Goal: Communication & Community: Answer question/provide support

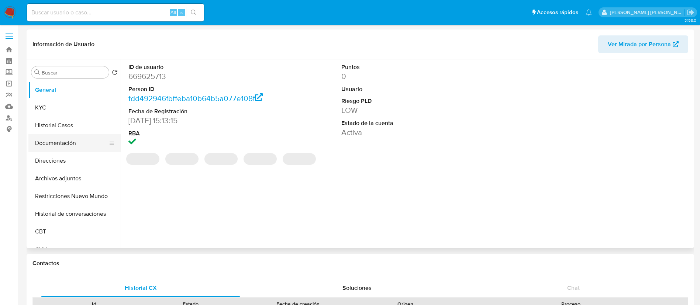
click at [51, 143] on button "Documentación" at bounding box center [71, 143] width 86 height 18
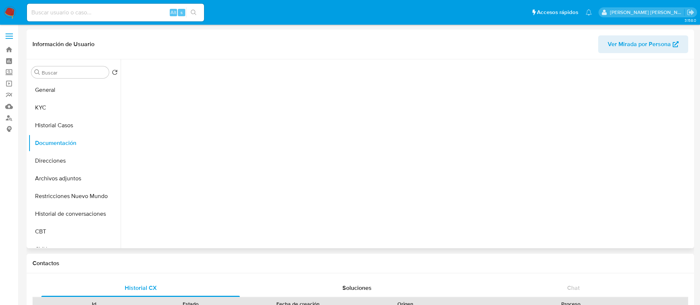
select select "10"
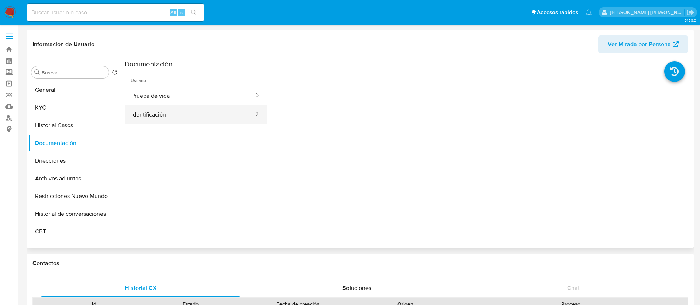
click at [143, 118] on button "Identificación" at bounding box center [190, 114] width 130 height 19
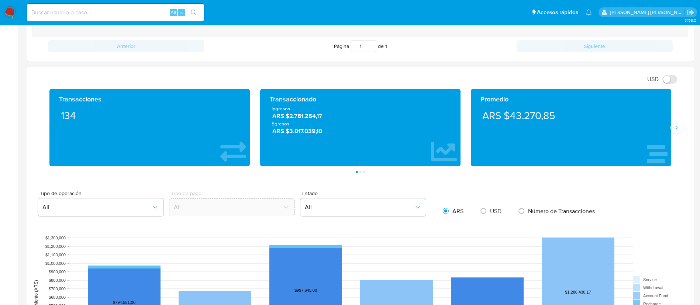
scroll to position [334, 0]
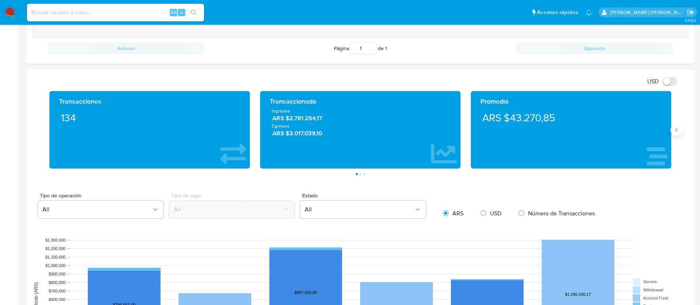
click at [677, 128] on icon "Siguiente" at bounding box center [676, 130] width 6 height 6
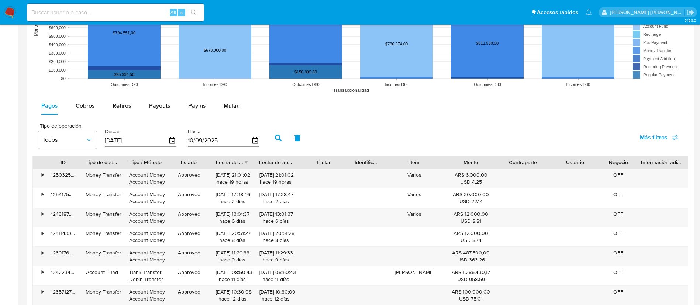
scroll to position [606, 0]
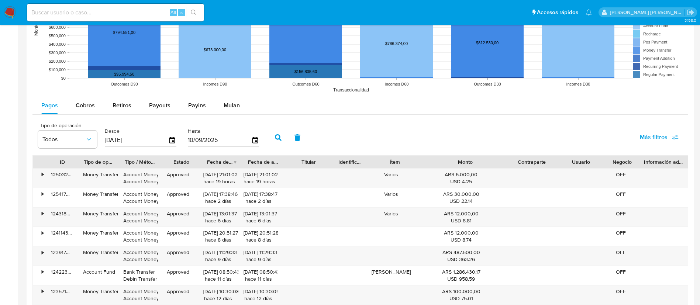
drag, startPoint x: 493, startPoint y: 163, endPoint x: 528, endPoint y: 168, distance: 35.7
click at [528, 168] on div "ID Tipo de operación Tipo / Método Estado Fecha de creación Fecha de aprobación…" at bounding box center [360, 162] width 655 height 13
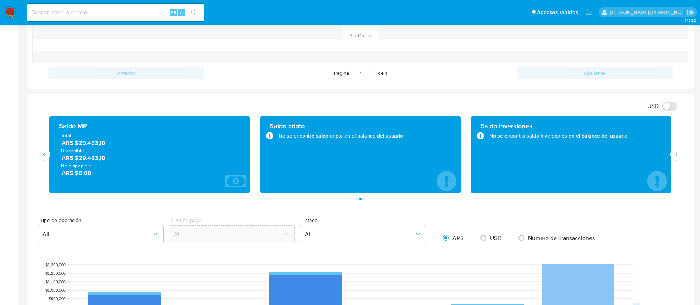
scroll to position [308, 0]
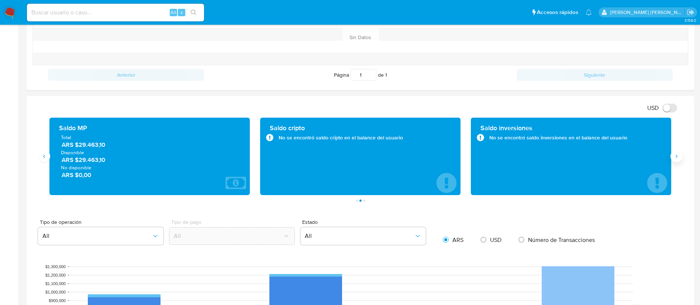
click at [676, 155] on icon "Siguiente" at bounding box center [676, 156] width 6 height 6
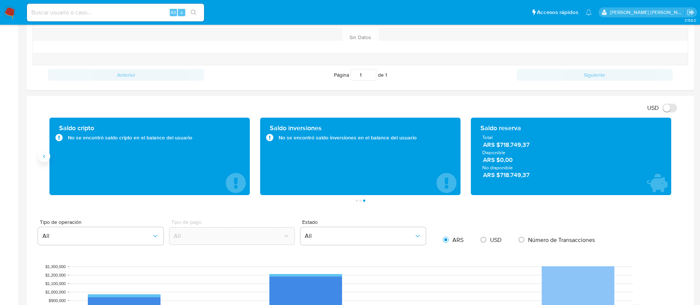
click at [46, 159] on button "Anterior" at bounding box center [44, 156] width 12 height 12
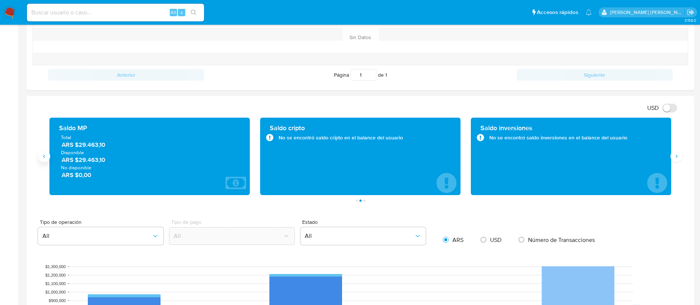
click at [46, 159] on button "Anterior" at bounding box center [44, 156] width 12 height 12
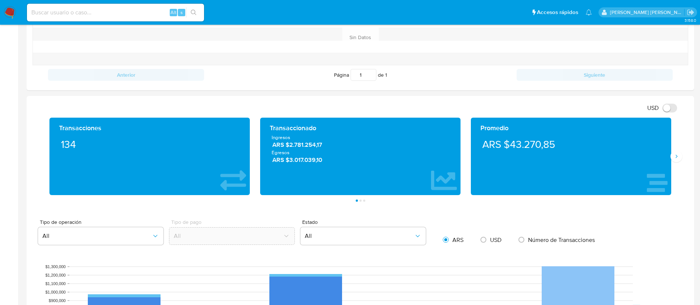
click at [76, 191] on div "Transacciones 134" at bounding box center [149, 156] width 200 height 77
click at [676, 158] on icon "Siguiente" at bounding box center [676, 156] width 6 height 6
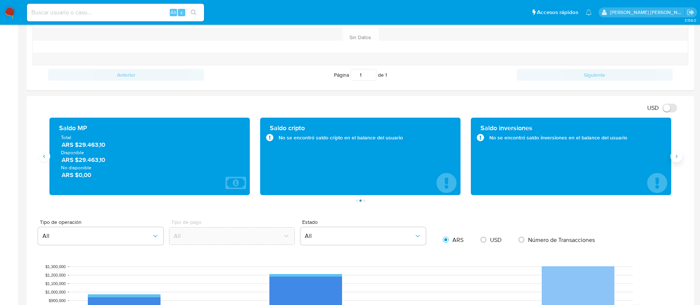
click at [676, 158] on icon "Siguiente" at bounding box center [676, 156] width 6 height 6
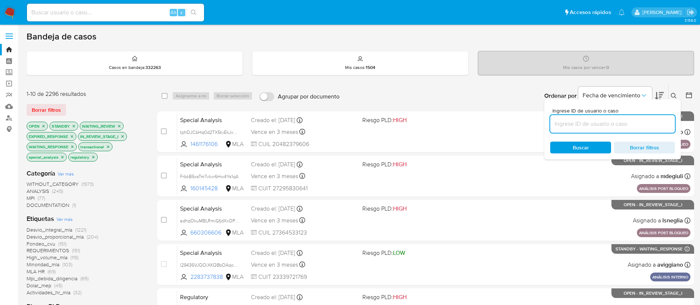
paste input "9NyG6JJrJt5wTbVRMhSdY0Oe"
click at [574, 119] on input "9NyG6JJrJt5wTbVRMhSdY0Oe" at bounding box center [612, 124] width 125 height 10
type input "9NyG6JJrJt5wTbVRMhSdY0Oe"
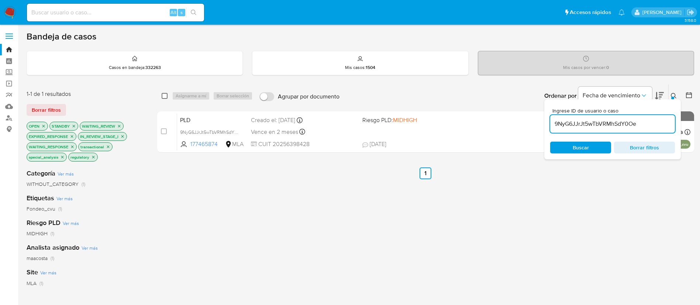
click at [166, 94] on input "checkbox" at bounding box center [165, 96] width 6 height 6
checkbox input "true"
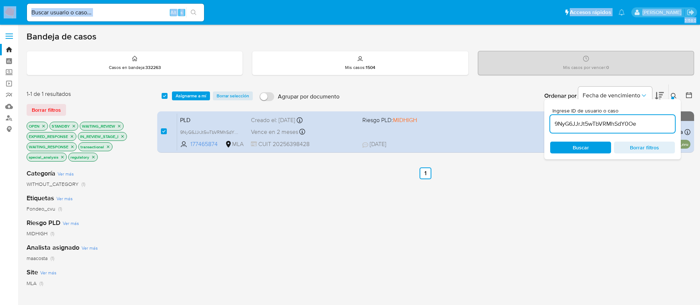
click at [573, 121] on input "9NyG6JJrJt5wTbVRMhSdY0Oe" at bounding box center [612, 124] width 125 height 10
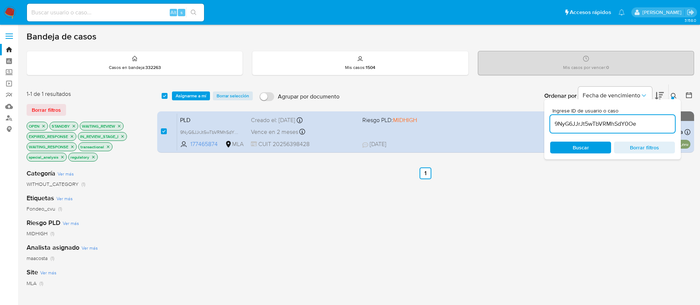
click at [573, 121] on input "9NyG6JJrJt5wTbVRMhSdY0Oe" at bounding box center [612, 124] width 125 height 10
type input "vJLpIXYhlElu2uuD2Mm9uZnp"
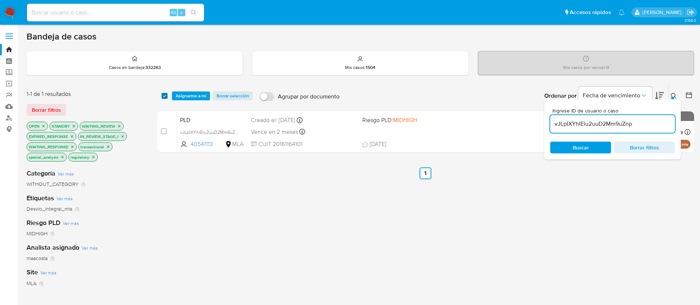
click at [164, 96] on input "checkbox" at bounding box center [165, 96] width 6 height 6
checkbox input "true"
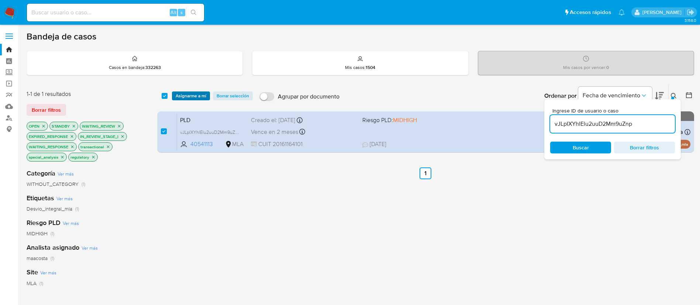
click at [193, 98] on span "Asignarme a mí" at bounding box center [191, 95] width 31 height 7
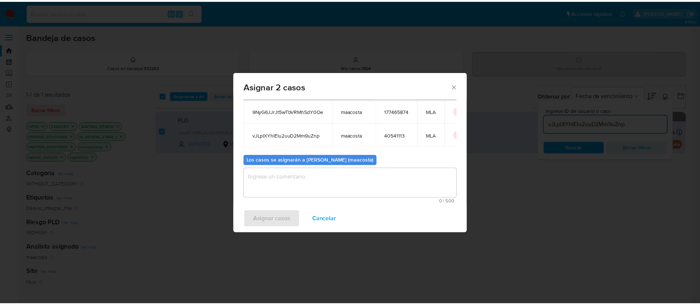
scroll to position [45, 0]
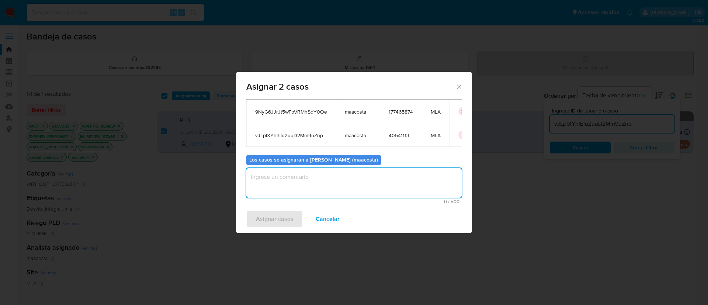
click at [283, 185] on textarea "assign-modal" at bounding box center [353, 183] width 215 height 30
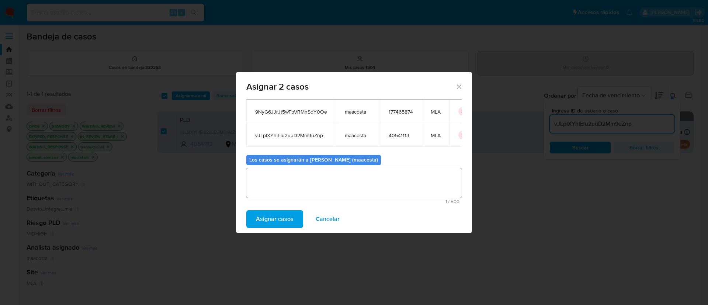
click at [274, 222] on span "Asignar casos" at bounding box center [275, 219] width 38 height 16
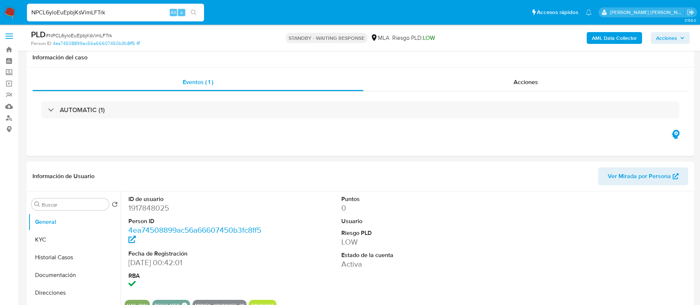
select select "10"
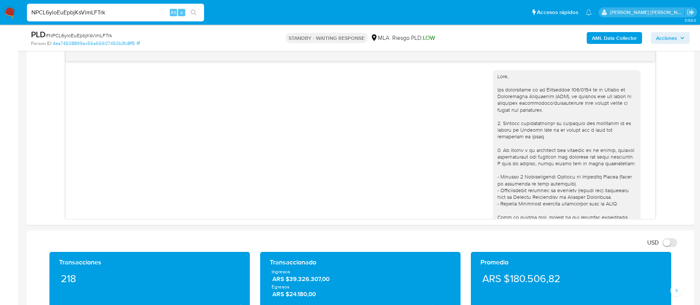
scroll to position [618, 0]
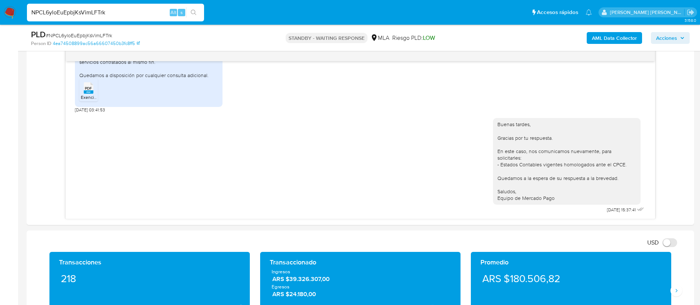
click at [11, 13] on img at bounding box center [10, 12] width 13 height 13
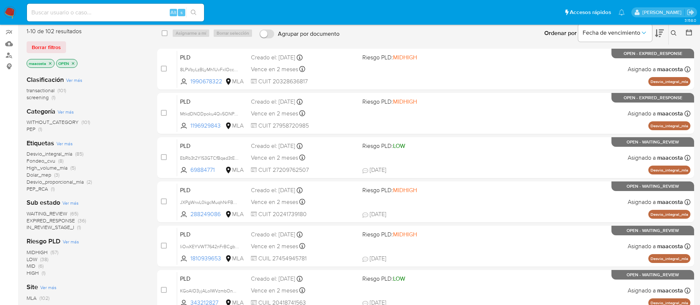
scroll to position [62, 0]
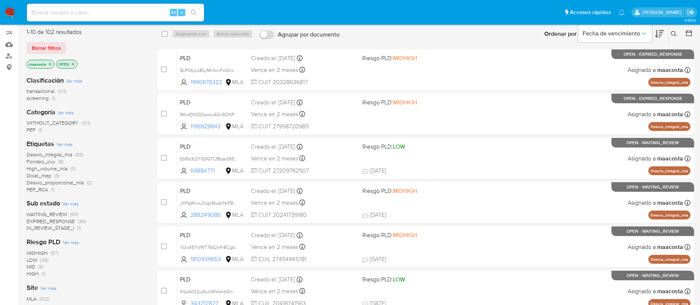
paste input "9NyG6JJrJt5wTbVRMhSdY0Oe"
click at [94, 15] on input "9NyG6JJrJt5wTbVRMhSdY0Oe" at bounding box center [115, 13] width 177 height 10
type input "9NyG6JJrJt5wTbVRMhSdY0Oe"
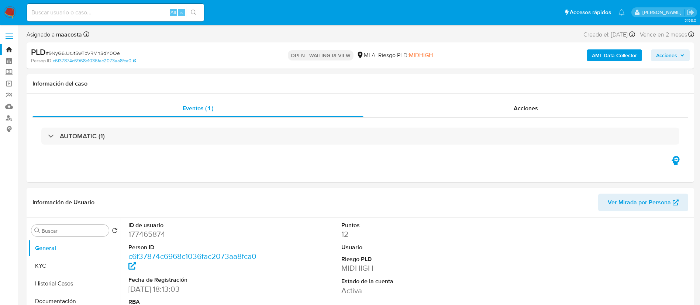
select select "10"
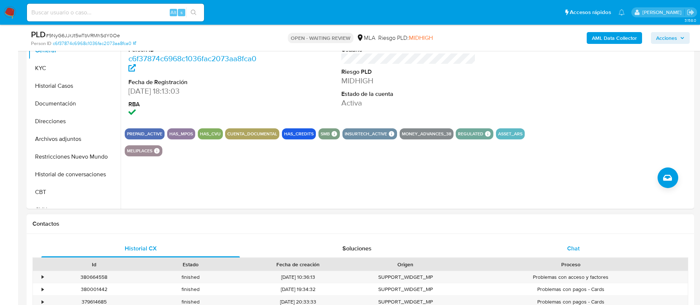
click at [576, 246] on span "Chat" at bounding box center [573, 248] width 13 height 8
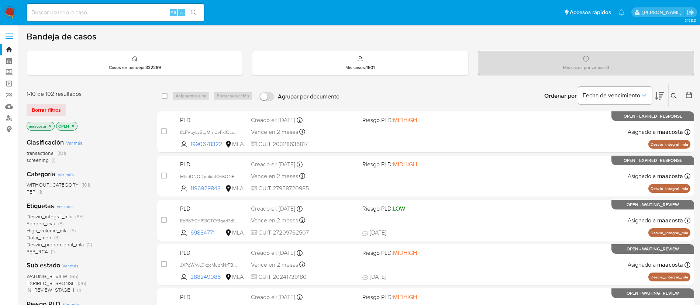
click at [94, 15] on input at bounding box center [115, 13] width 177 height 10
paste input "vJLpIXYhlElu2uuD2Mm9uZnp"
type input "vJLpIXYhlElu2uuD2Mm9uZnp"
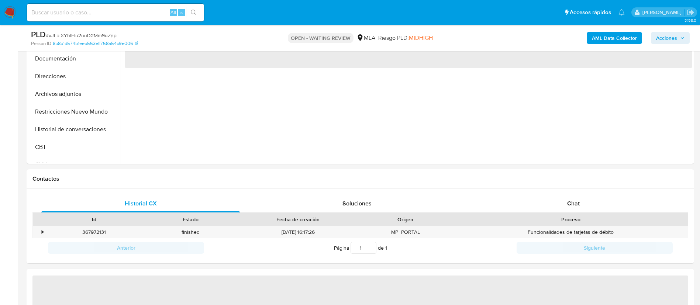
scroll to position [254, 0]
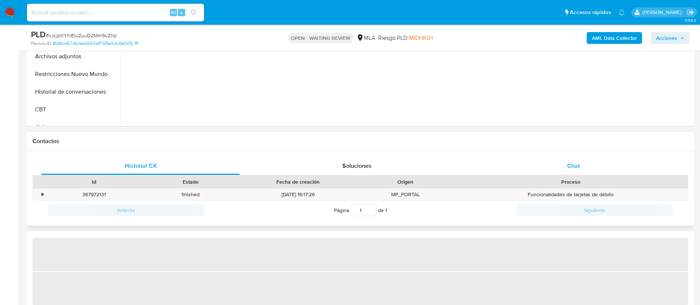
click at [566, 163] on div "Chat" at bounding box center [573, 166] width 198 height 18
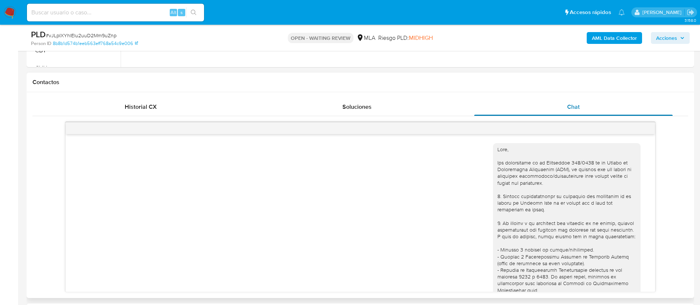
scroll to position [314, 0]
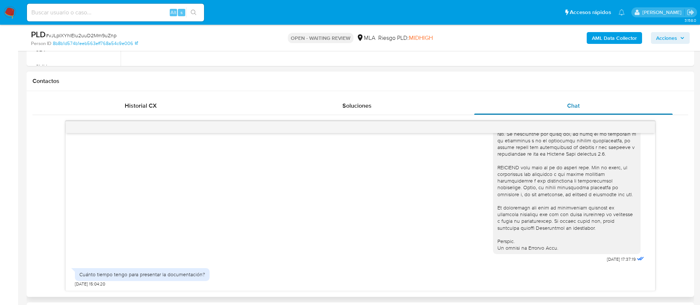
select select "10"
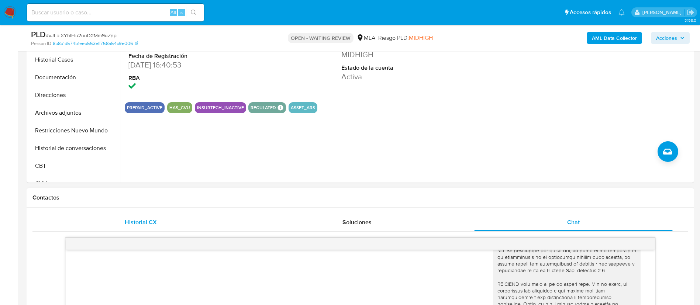
scroll to position [178, 0]
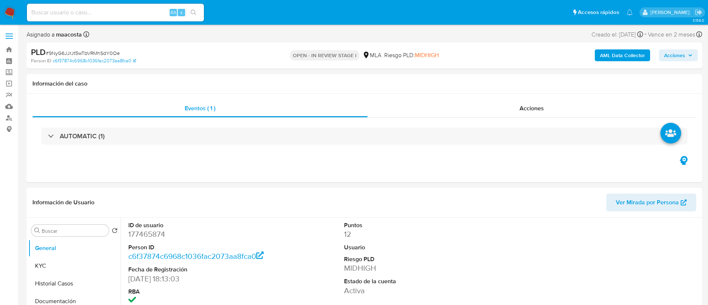
select select "10"
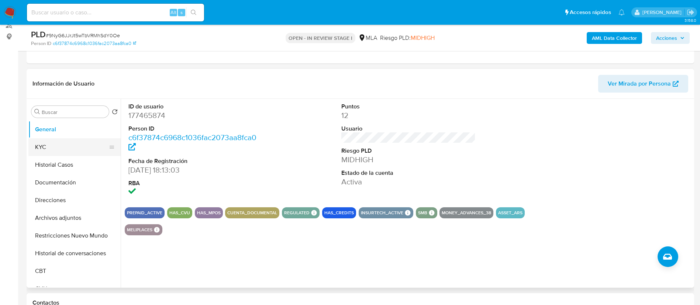
scroll to position [96, 0]
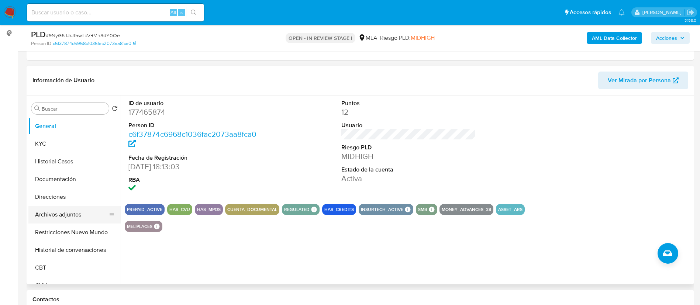
click at [64, 222] on button "Archivos adjuntos" at bounding box center [71, 215] width 86 height 18
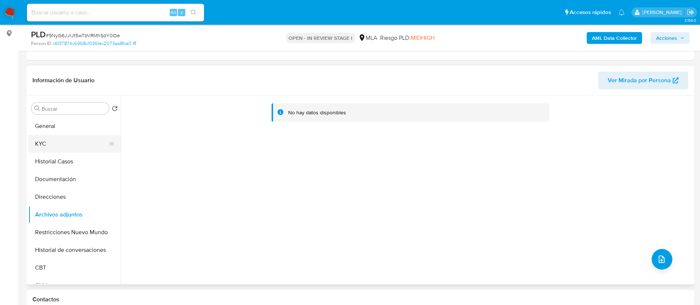
click at [48, 144] on button "KYC" at bounding box center [71, 144] width 86 height 18
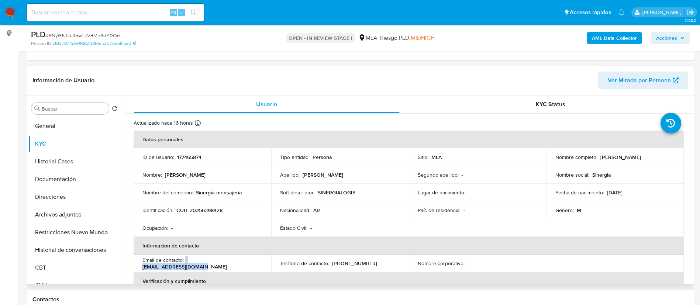
drag, startPoint x: 185, startPoint y: 261, endPoint x: 245, endPoint y: 266, distance: 59.9
click at [245, 266] on div "Email de contacto : cristian1977@gmail.com" at bounding box center [202, 263] width 120 height 13
copy div "cristian1977@gmail.com"
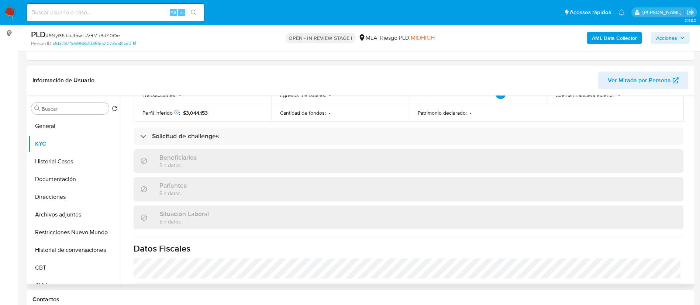
scroll to position [381, 0]
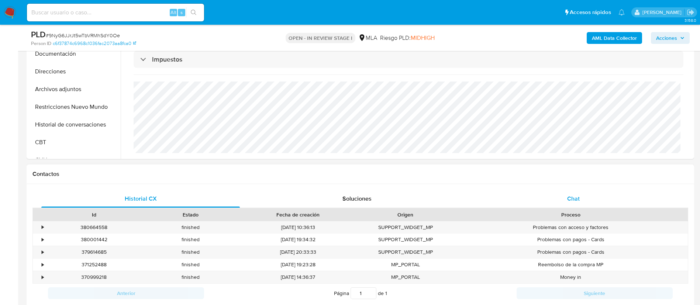
click at [572, 192] on div "Chat" at bounding box center [573, 199] width 198 height 18
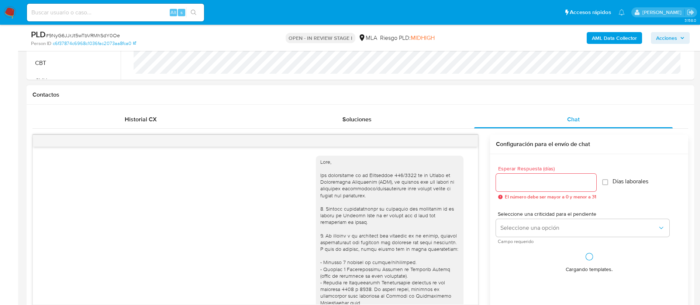
scroll to position [379, 0]
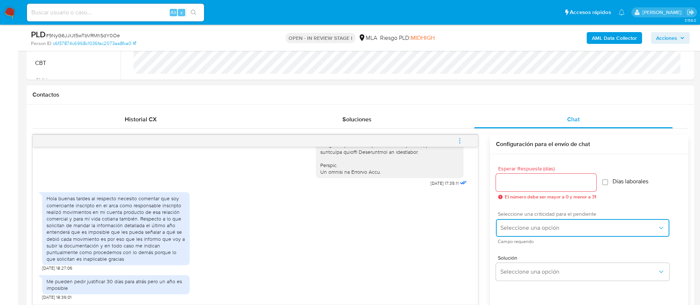
click at [530, 224] on span "Seleccione una opción" at bounding box center [578, 227] width 157 height 7
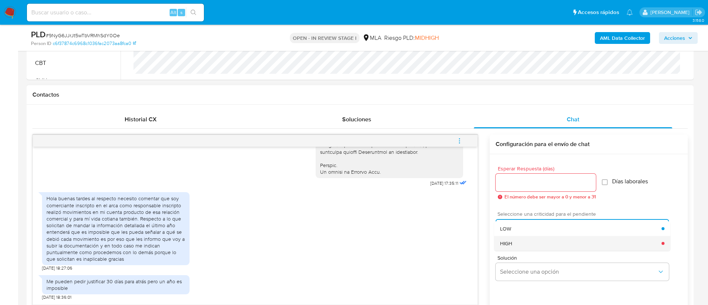
click at [517, 239] on div "HIGH" at bounding box center [581, 243] width 162 height 15
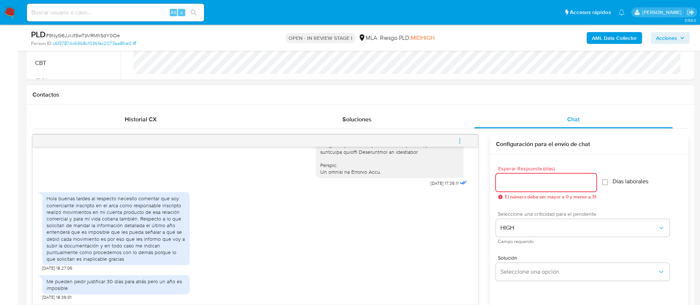
click at [517, 183] on input "Esperar Respuesta (días)" at bounding box center [546, 183] width 100 height 10
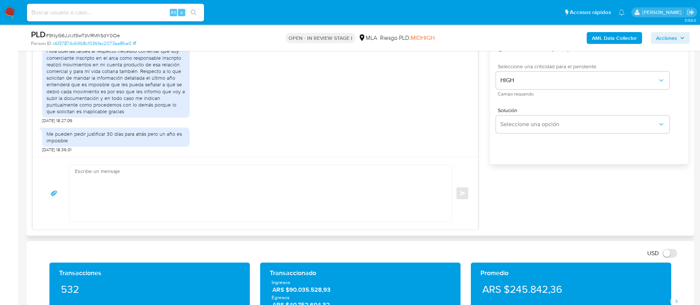
scroll to position [453, 0]
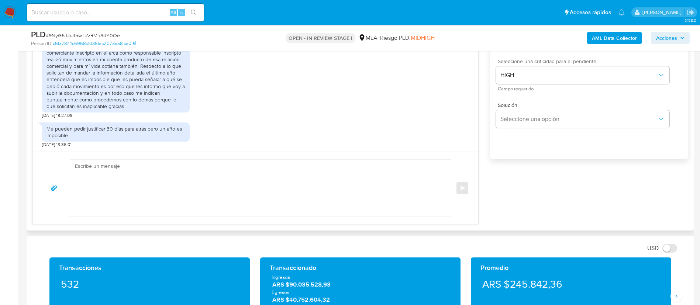
type input "1"
click at [414, 187] on textarea at bounding box center [258, 188] width 367 height 57
paste textarea "Hola , En función de las operaciones registradas en tu cuenta de Mercado Pago, …"
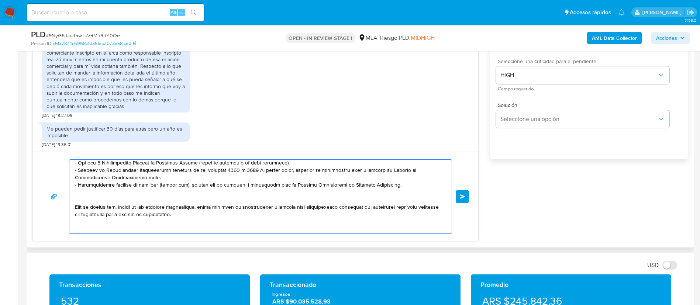
scroll to position [0, 0]
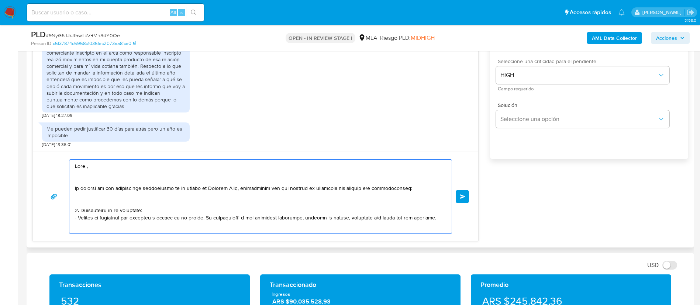
click at [145, 170] on textarea at bounding box center [258, 197] width 367 height 74
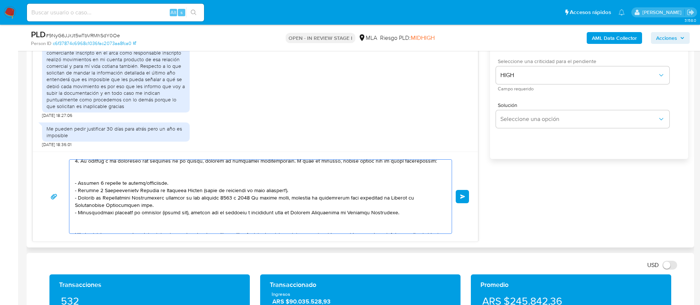
scroll to position [96, 0]
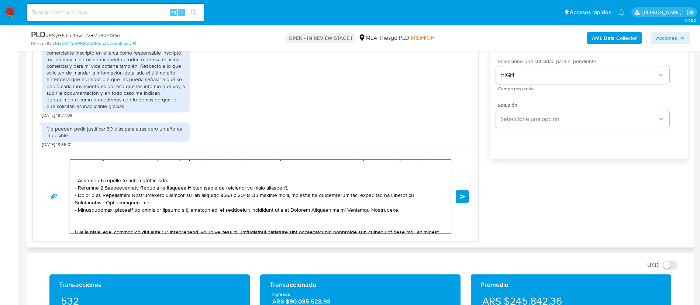
click at [157, 209] on textarea at bounding box center [258, 197] width 367 height 74
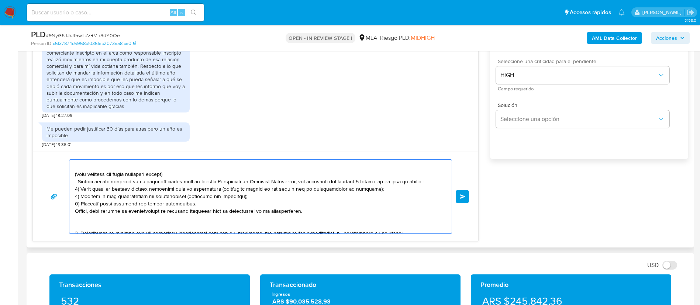
scroll to position [169, 0]
drag, startPoint x: 173, startPoint y: 220, endPoint x: 67, endPoint y: 173, distance: 116.1
click at [67, 173] on div "Enviar" at bounding box center [255, 196] width 427 height 74
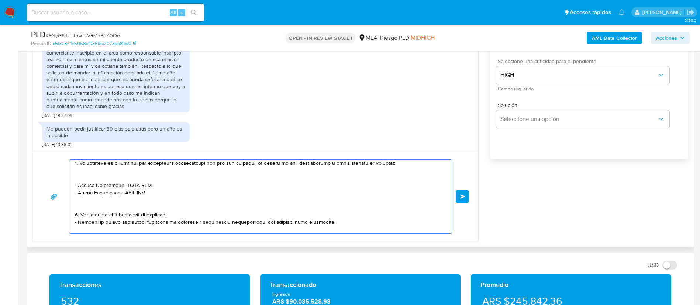
scroll to position [173, 0]
click at [83, 174] on textarea at bounding box center [258, 197] width 367 height 74
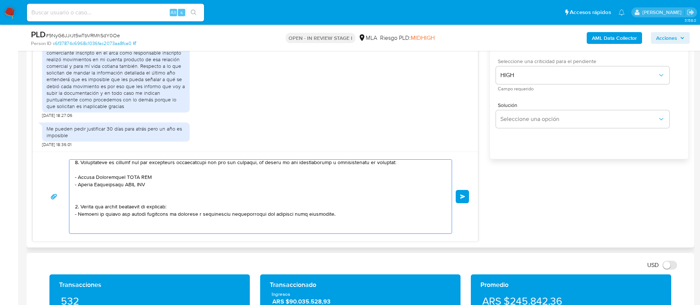
paste textarea "Diana Elizabeth Cardozo - CUIT 27352052014"
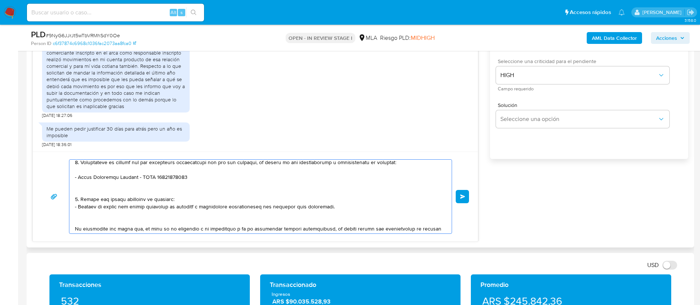
paste textarea "- Camila Pedroso - CUIT 27403084099"
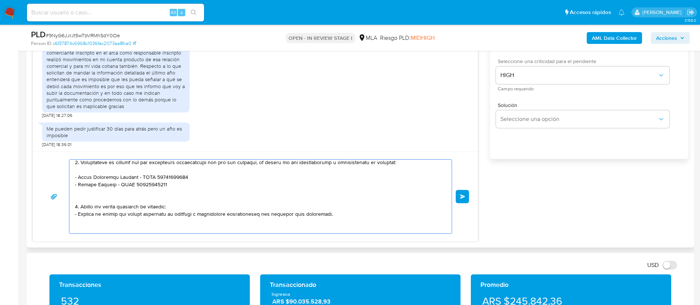
paste textarea "- Maria Belen Pedroso - CUIT 27413857819"
click at [160, 171] on textarea at bounding box center [258, 197] width 367 height 74
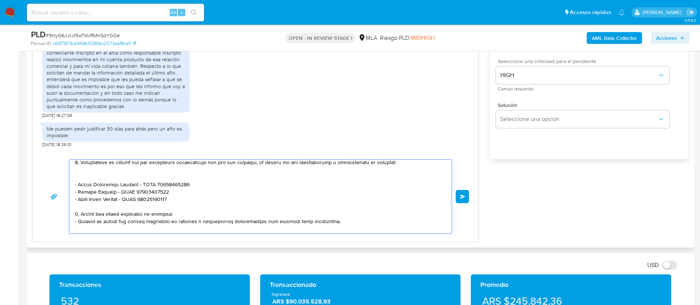
paste textarea "- Bulonera Mitre Sa - 30710548680"
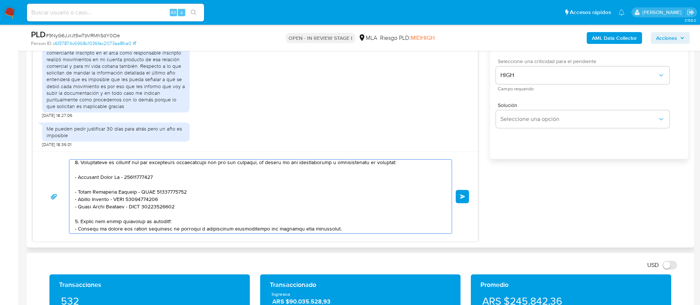
paste textarea "- Deltom S.A - CUIT 30708872284"
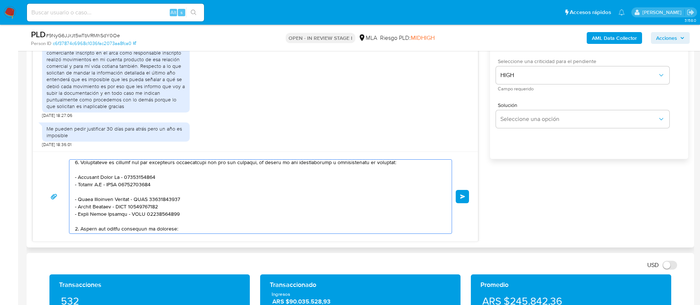
paste textarea "- Gisela Elizabeth Veliz - CUIT 27253585833"
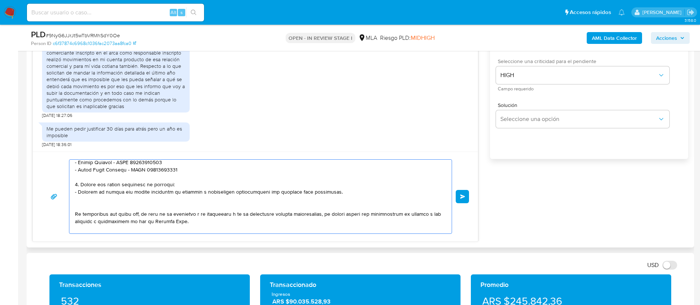
scroll to position [220, 0]
drag, startPoint x: 178, startPoint y: 200, endPoint x: 70, endPoint y: 182, distance: 110.2
click at [70, 182] on div at bounding box center [258, 197] width 378 height 74
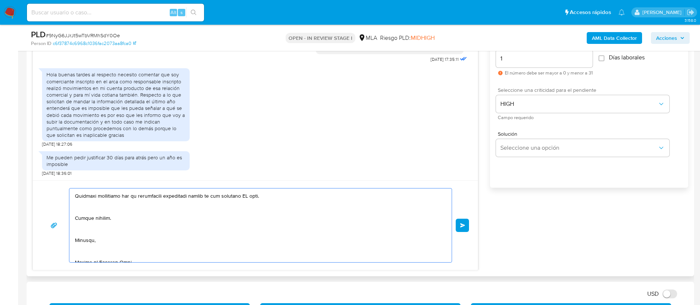
scroll to position [424, 0]
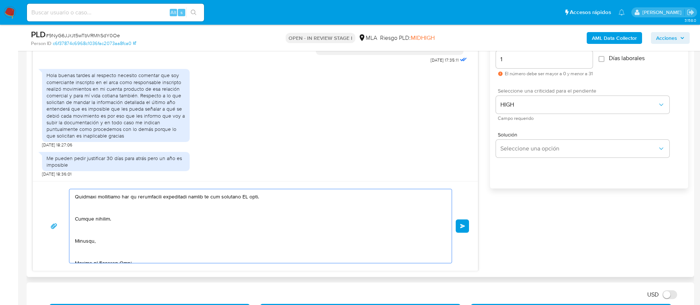
click at [250, 197] on textarea at bounding box center [258, 226] width 367 height 74
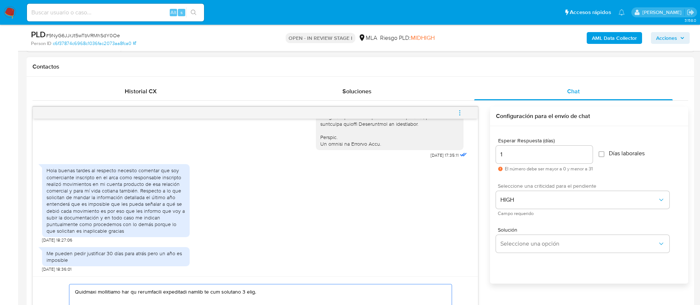
scroll to position [327, 0]
type textarea "Hola, Gracias por tu respuesta. Nos volvemos a comunicar, dado que en función d…"
click at [510, 158] on input "1" at bounding box center [544, 156] width 97 height 10
type input "1"
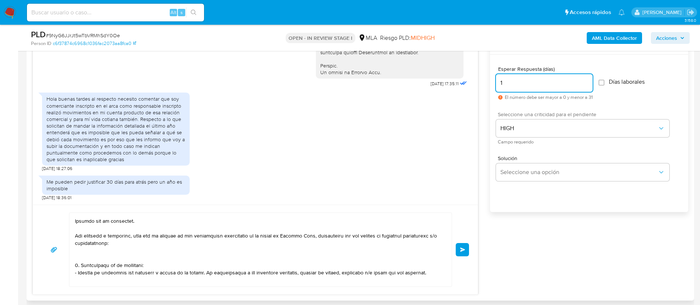
scroll to position [0, 0]
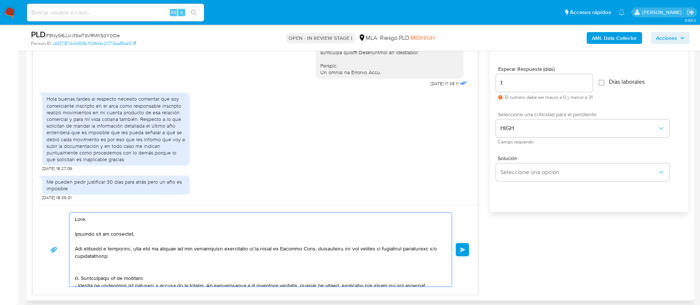
click at [253, 257] on textarea at bounding box center [258, 250] width 367 height 74
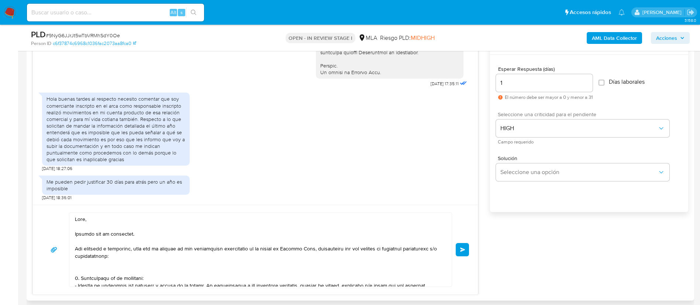
click at [461, 252] on button "Enviar" at bounding box center [461, 249] width 13 height 13
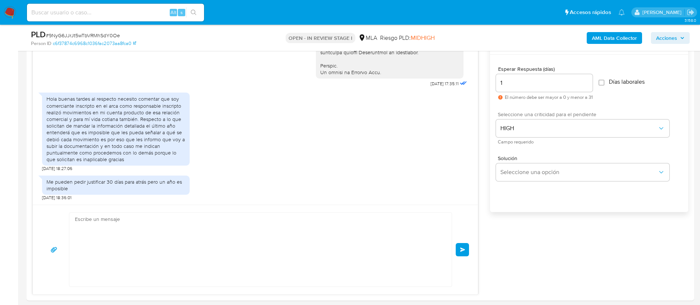
scroll to position [850, 0]
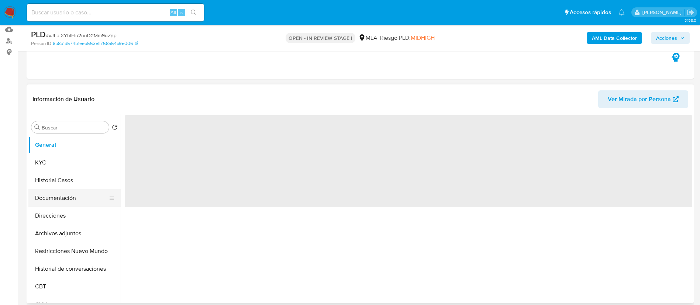
scroll to position [79, 0]
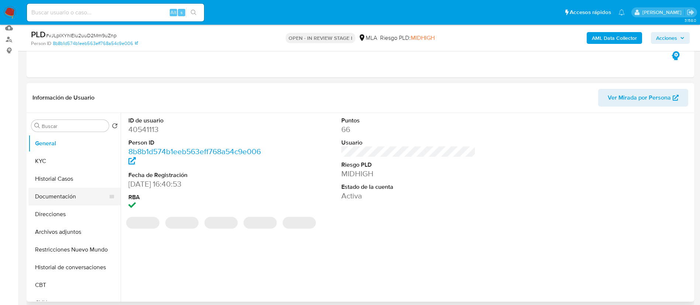
click at [65, 202] on button "Documentación" at bounding box center [71, 197] width 86 height 18
select select "10"
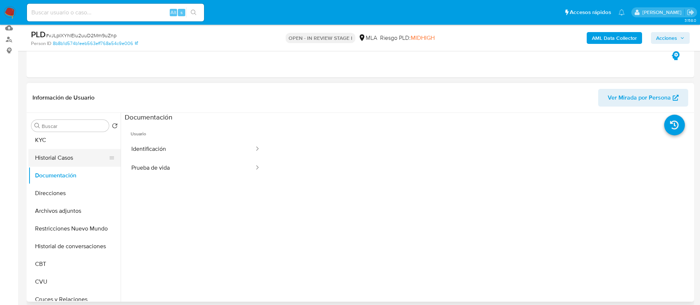
scroll to position [0, 0]
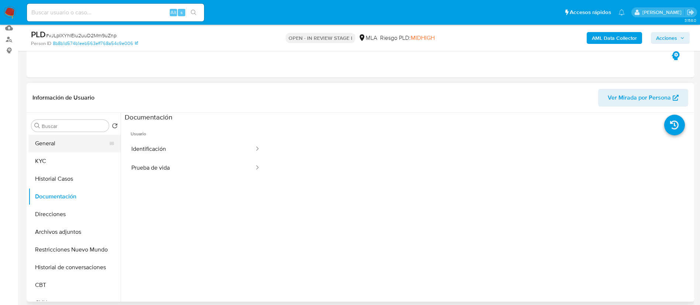
click at [44, 149] on button "General" at bounding box center [71, 144] width 86 height 18
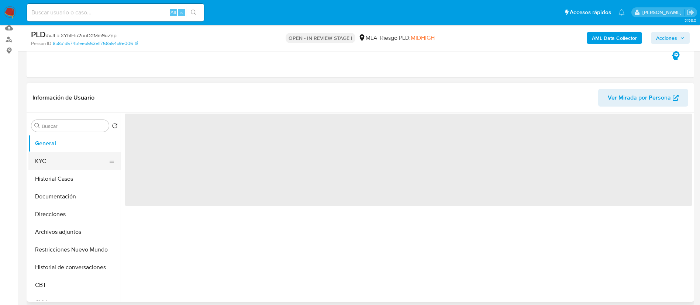
click at [46, 160] on button "KYC" at bounding box center [71, 161] width 86 height 18
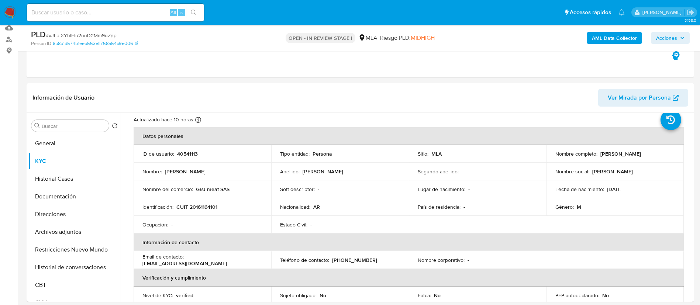
scroll to position [21, 0]
drag, startPoint x: 187, startPoint y: 260, endPoint x: 248, endPoint y: 260, distance: 61.6
click at [248, 260] on div "Email de contacto : rjgomez_62@hotmail.com" at bounding box center [202, 259] width 120 height 13
copy p "rjgomez_62@hotmail.com"
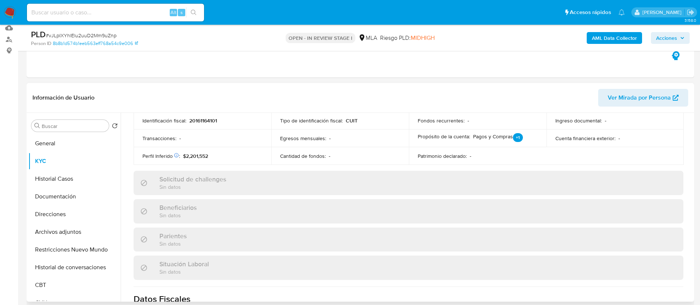
scroll to position [395, 0]
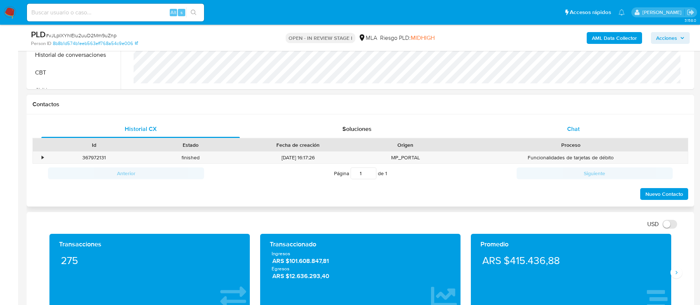
click at [568, 133] on span "Chat" at bounding box center [573, 129] width 13 height 8
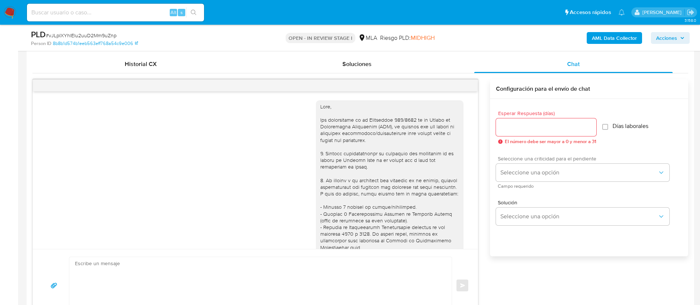
scroll to position [289, 0]
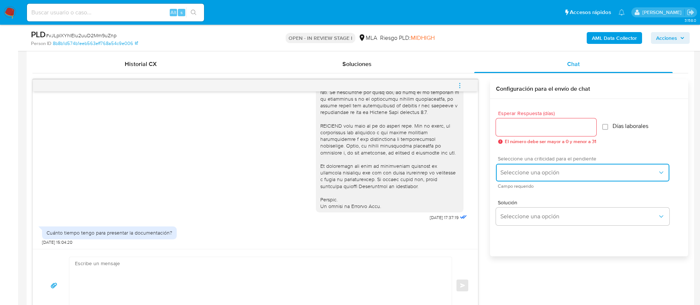
click at [528, 171] on span "Seleccione una opción" at bounding box center [578, 172] width 157 height 7
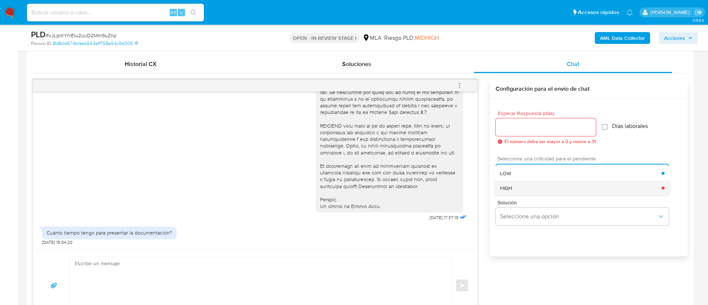
click at [510, 187] on span "HIGH" at bounding box center [506, 188] width 12 height 7
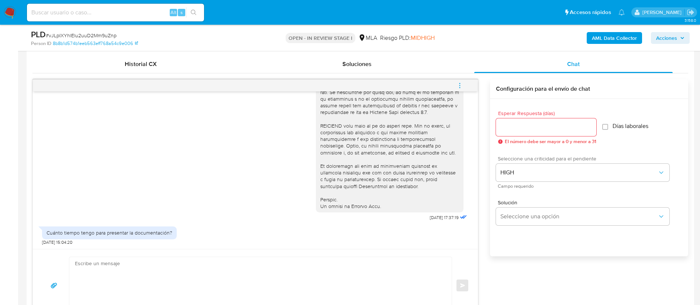
click at [510, 124] on input "Esperar Respuesta (días)" at bounding box center [546, 127] width 100 height 10
type input "2"
paste textarea "Hola, Gracias por tu respuesta. Nos volvemos a comunicar, dado que en función d…"
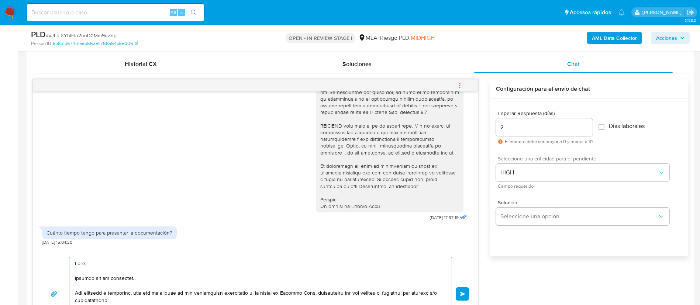
scroll to position [382, 0]
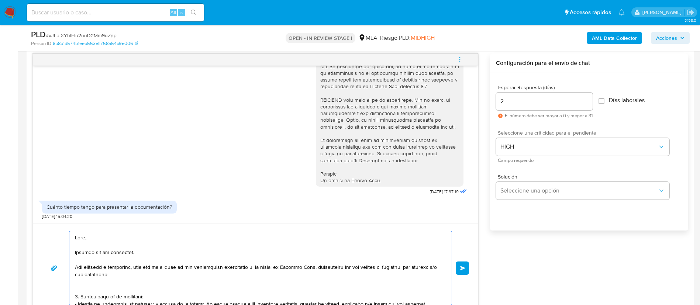
click at [382, 270] on textarea at bounding box center [258, 268] width 367 height 74
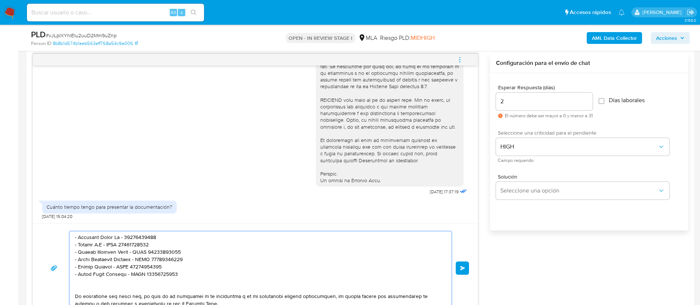
scroll to position [185, 0]
drag, startPoint x: 180, startPoint y: 271, endPoint x: 74, endPoint y: 239, distance: 110.3
click at [74, 239] on div at bounding box center [258, 268] width 378 height 74
paste textarea "Procesadora Ganadera Entrerriana S.A. - CUIL 30712019340 (ACTIVIDAD: Matanza de…"
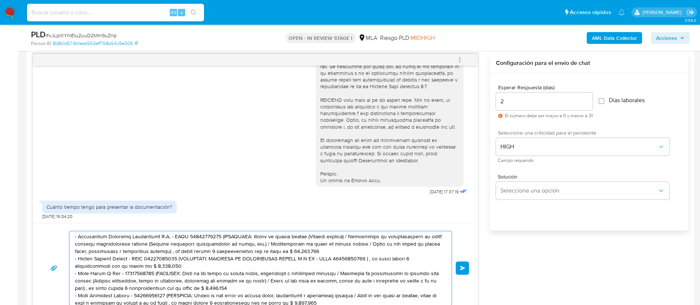
scroll to position [230, 0]
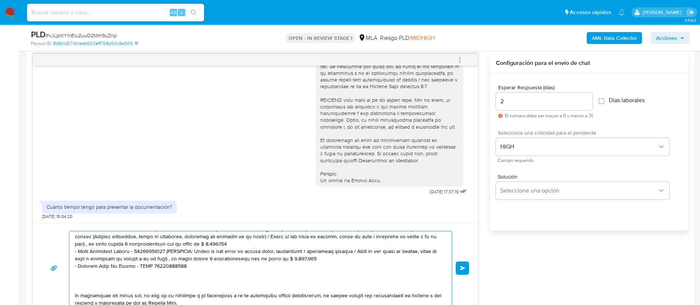
paste textarea "- Carnes Especiales Entrerrianas Srl - CUIL 30716396696 (ACTIVIDAD: Matanza de …"
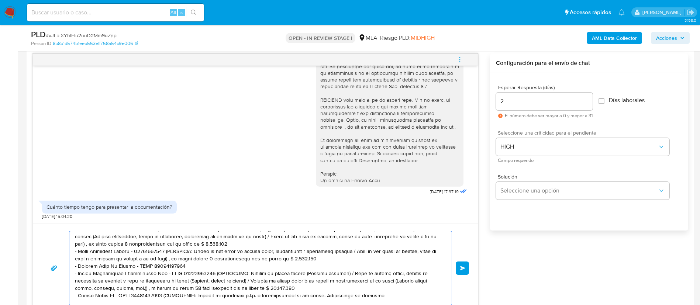
drag, startPoint x: 202, startPoint y: 275, endPoint x: 397, endPoint y: 286, distance: 194.7
click at [397, 286] on textarea at bounding box center [258, 268] width 367 height 74
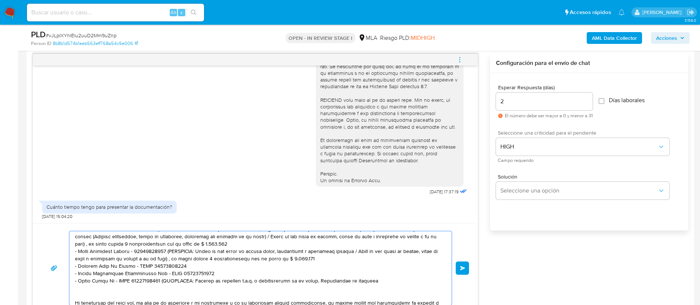
drag, startPoint x: 159, startPoint y: 282, endPoint x: 168, endPoint y: 282, distance: 8.9
click at [168, 282] on textarea at bounding box center [258, 268] width 367 height 74
click at [166, 282] on textarea at bounding box center [258, 268] width 367 height 74
drag, startPoint x: 162, startPoint y: 281, endPoint x: 385, endPoint y: 282, distance: 222.7
click at [385, 282] on textarea at bounding box center [258, 268] width 367 height 74
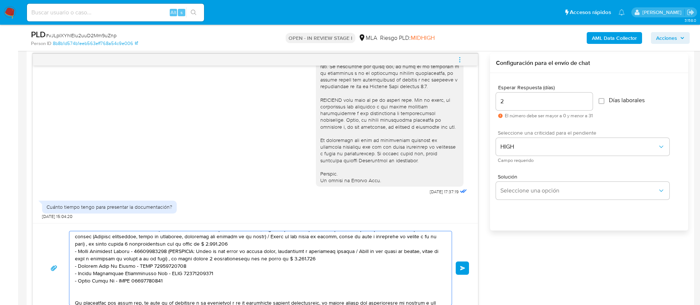
drag, startPoint x: 333, startPoint y: 259, endPoint x: 168, endPoint y: 251, distance: 165.7
click at [168, 251] on textarea at bounding box center [258, 268] width 367 height 74
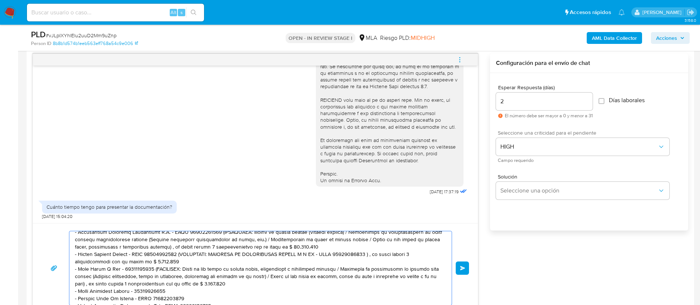
scroll to position [188, 0]
drag, startPoint x: 240, startPoint y: 283, endPoint x: 149, endPoint y: 270, distance: 91.2
click at [149, 270] on textarea at bounding box center [258, 268] width 367 height 74
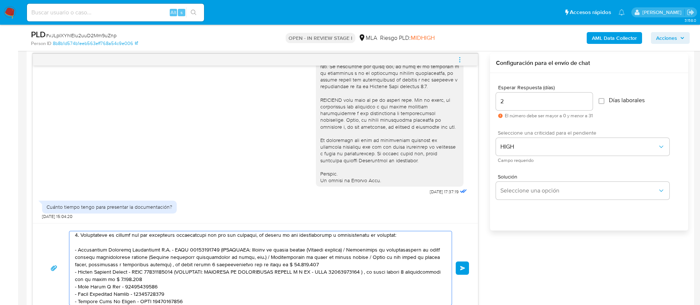
scroll to position [171, 0]
drag, startPoint x: 172, startPoint y: 279, endPoint x: 174, endPoint y: 274, distance: 6.0
click at [174, 274] on textarea at bounding box center [258, 268] width 367 height 74
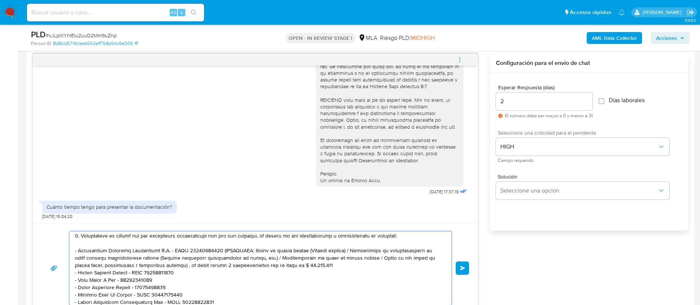
drag, startPoint x: 334, startPoint y: 264, endPoint x: 214, endPoint y: 252, distance: 120.8
click at [214, 252] on textarea at bounding box center [258, 268] width 367 height 74
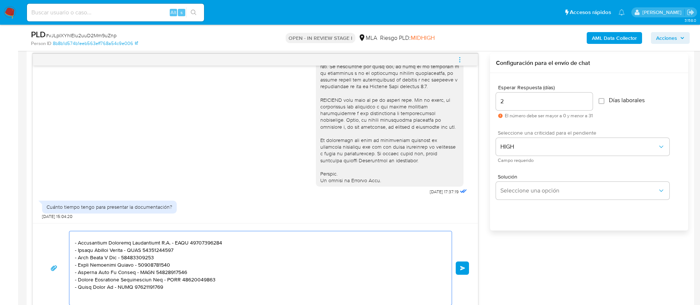
scroll to position [178, 0]
click at [183, 280] on textarea at bounding box center [258, 268] width 367 height 74
click at [135, 283] on textarea at bounding box center [258, 268] width 367 height 74
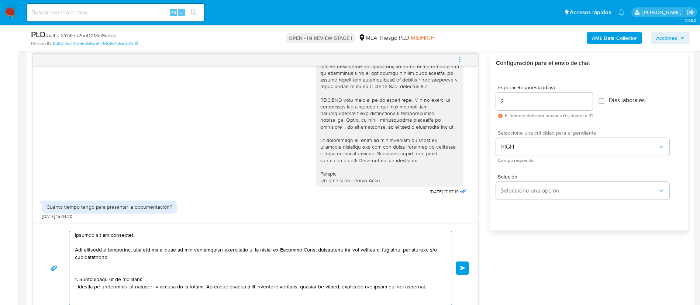
scroll to position [0, 0]
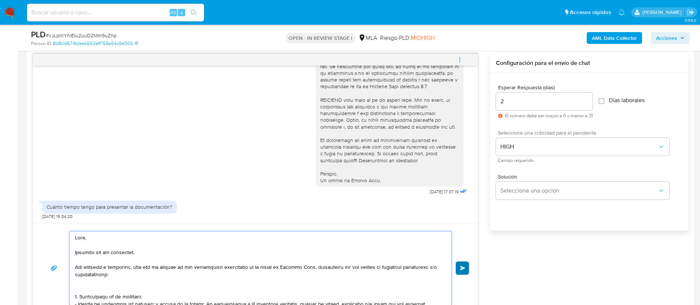
type textarea "Hola, Gracias por tu respuesta. Nos volvemos a comunicar, dado que en función d…"
click at [457, 269] on button "Enviar" at bounding box center [461, 267] width 13 height 13
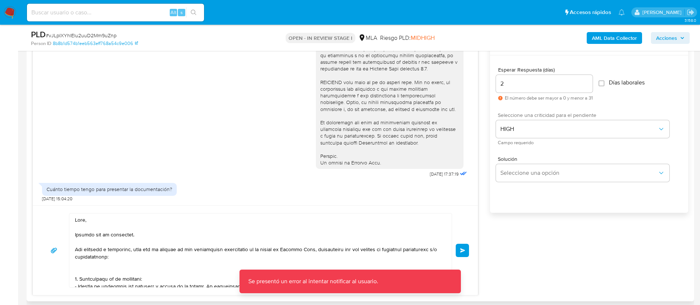
scroll to position [400, 0]
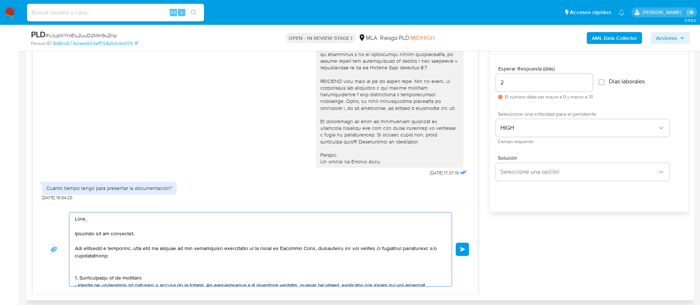
click at [294, 229] on textarea at bounding box center [258, 249] width 367 height 74
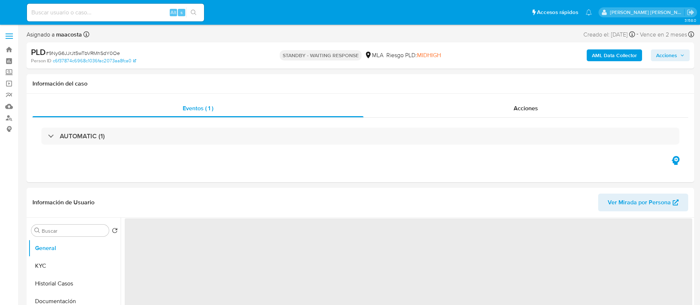
select select "10"
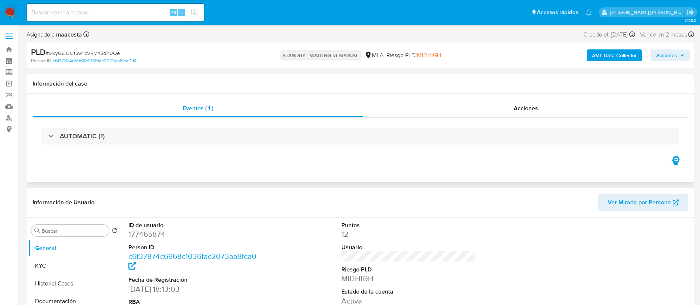
select select "10"
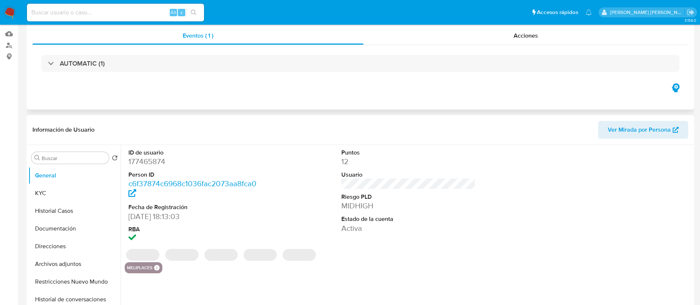
scroll to position [93, 0]
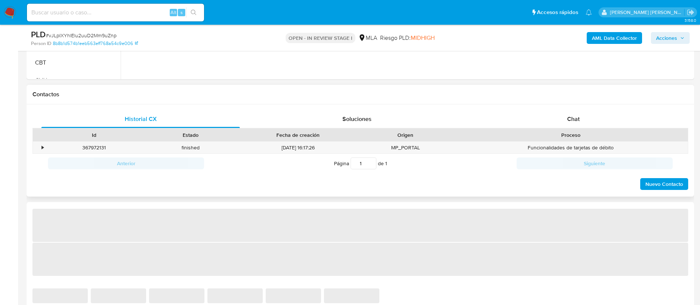
scroll to position [306, 0]
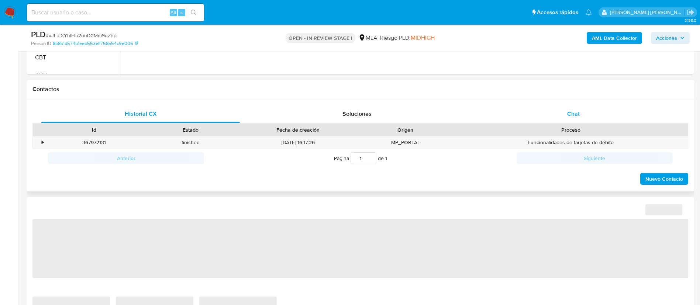
click at [567, 110] on span "Chat" at bounding box center [573, 114] width 13 height 8
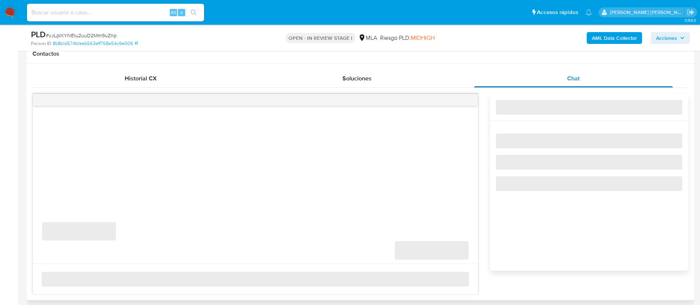
select select "10"
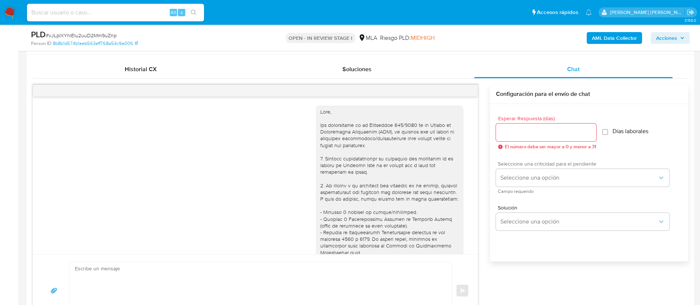
scroll to position [289, 0]
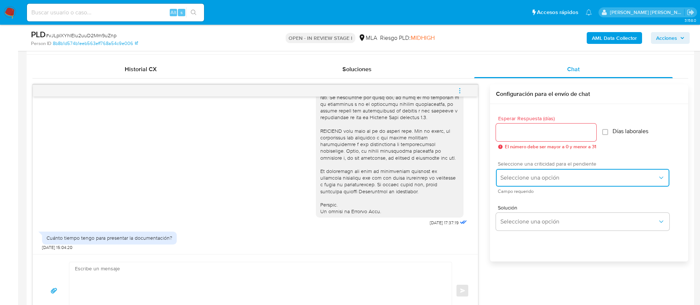
click at [520, 183] on button "Seleccione una opción" at bounding box center [582, 178] width 173 height 18
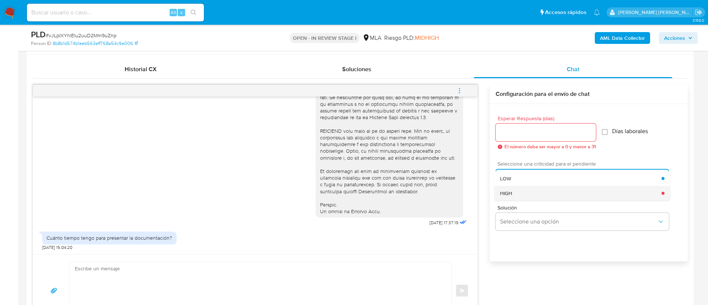
click at [516, 197] on div "HIGH" at bounding box center [581, 193] width 162 height 15
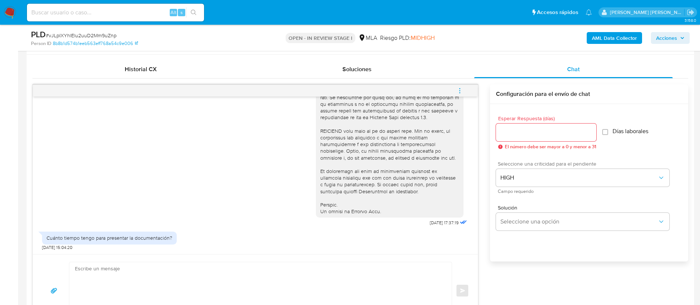
click at [510, 126] on div at bounding box center [546, 133] width 100 height 18
click at [508, 133] on input "Esperar Respuesta (días)" at bounding box center [546, 133] width 100 height 10
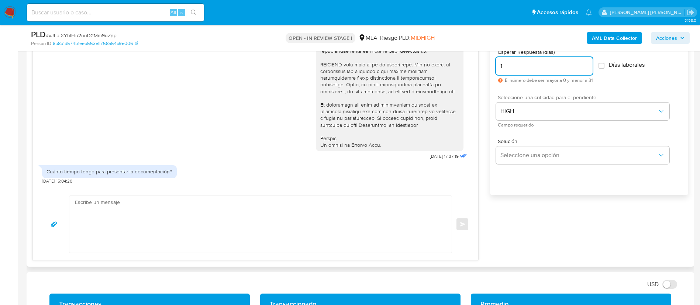
scroll to position [419, 0]
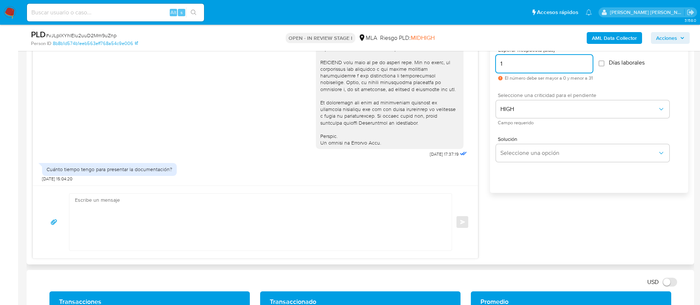
type input "1"
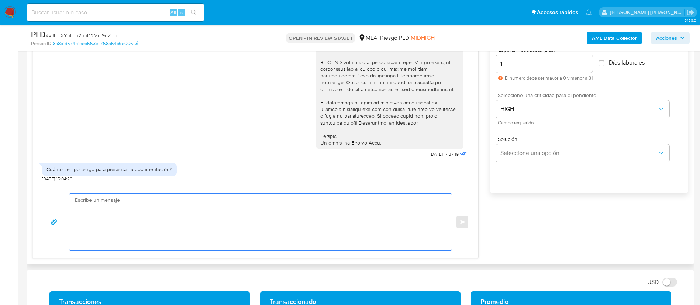
click at [389, 225] on textarea at bounding box center [258, 222] width 367 height 57
paste textarea "Hola, Gracias por tu respuesta. Nos volvemos a comunicar, dado que en función d…"
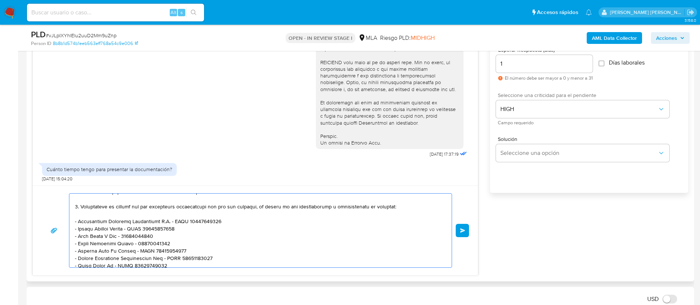
scroll to position [163, 0]
type textarea "Hola, Gracias por tu respuesta. Nos volvemos a comunicar, dado que en función d…"
click at [462, 229] on span "Enviar" at bounding box center [462, 230] width 5 height 4
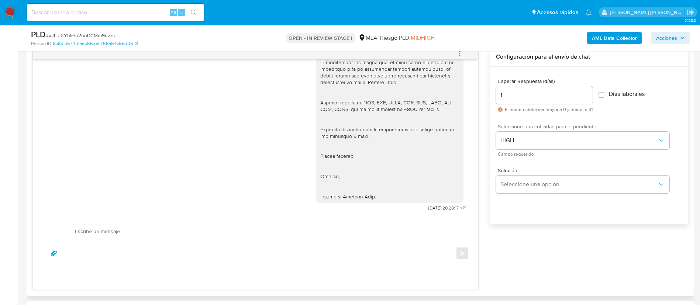
scroll to position [383, 0]
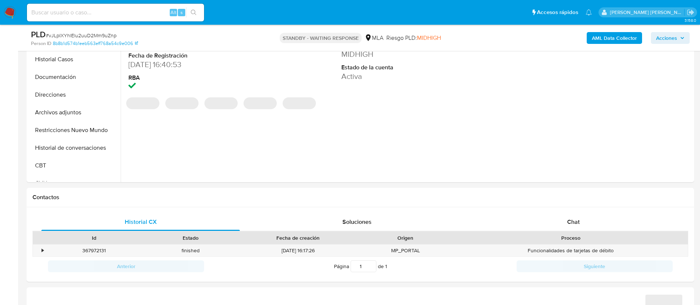
select select "10"
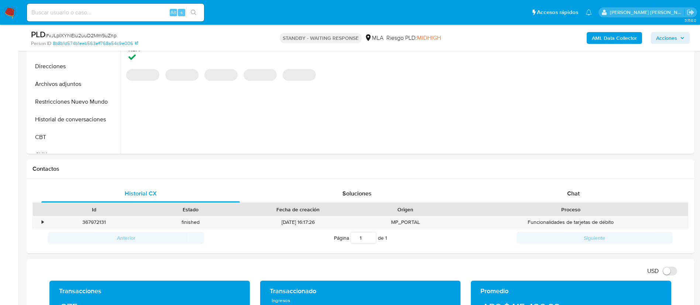
scroll to position [227, 0]
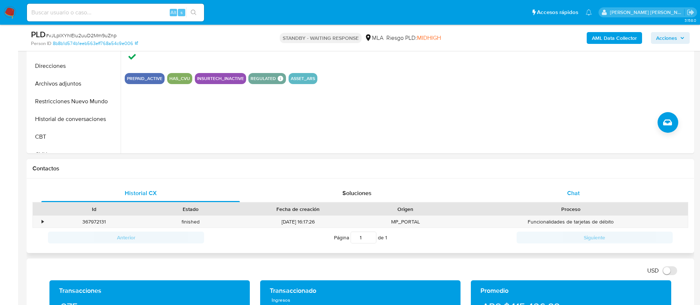
click at [574, 193] on span "Chat" at bounding box center [573, 193] width 13 height 8
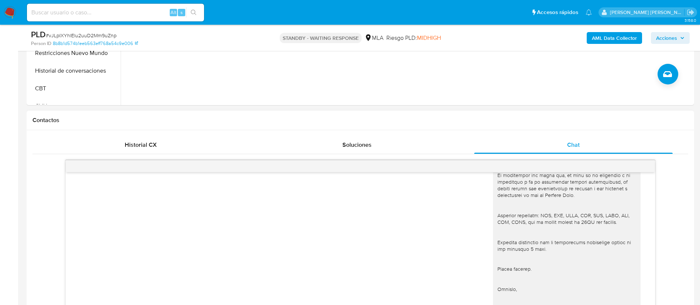
scroll to position [261, 0]
